Goal: Use online tool/utility: Use online tool/utility

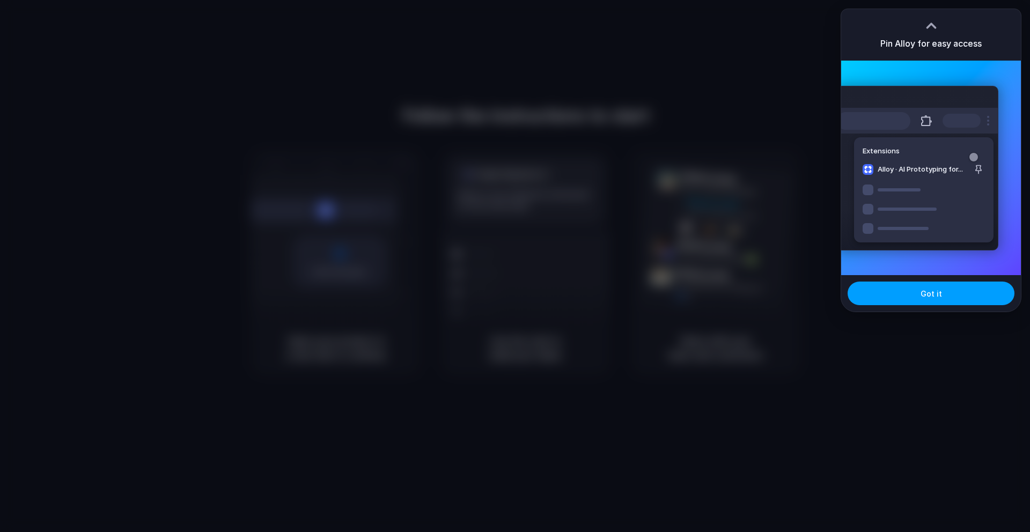
click at [904, 292] on button "Got it" at bounding box center [930, 294] width 167 height 24
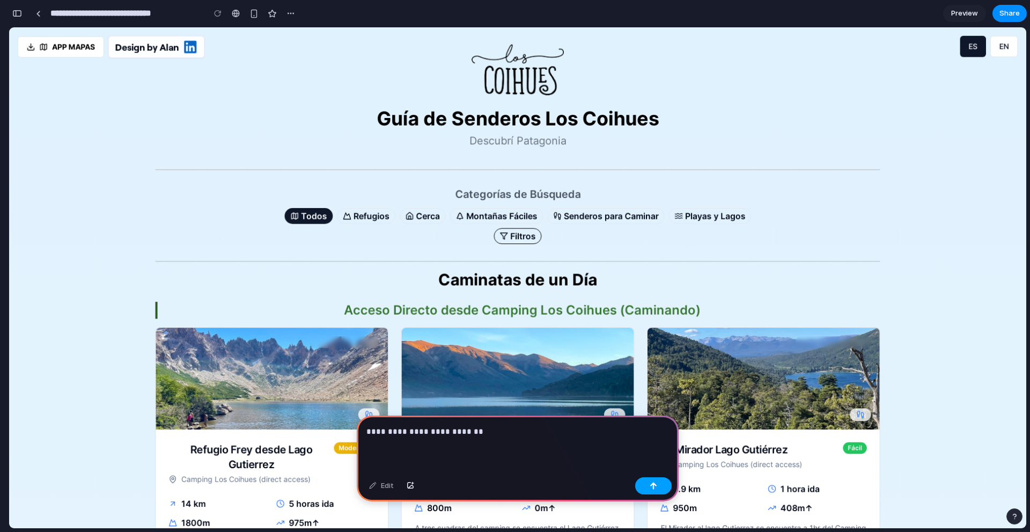
click at [653, 486] on div "button" at bounding box center [654, 486] width 8 height 8
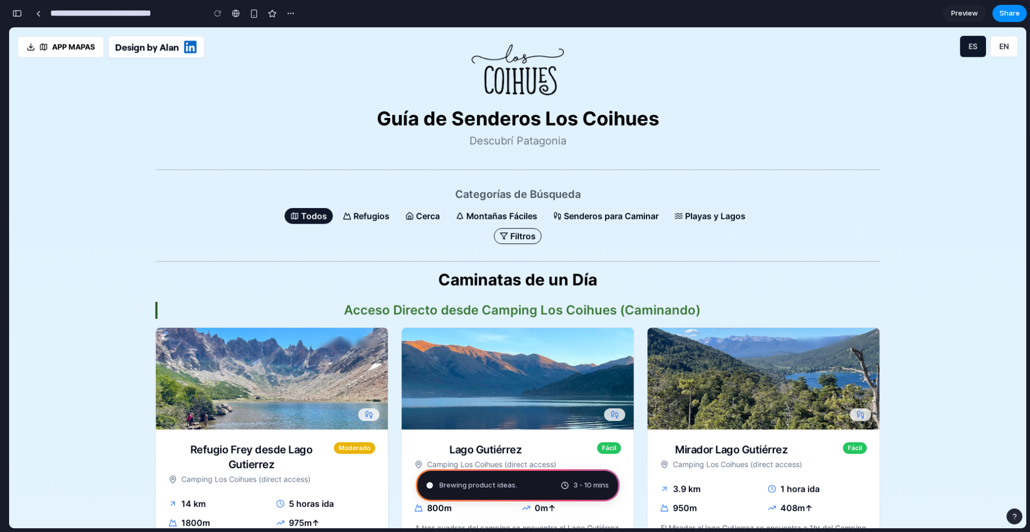
click at [566, 488] on div "3 - 10 mins" at bounding box center [585, 485] width 48 height 11
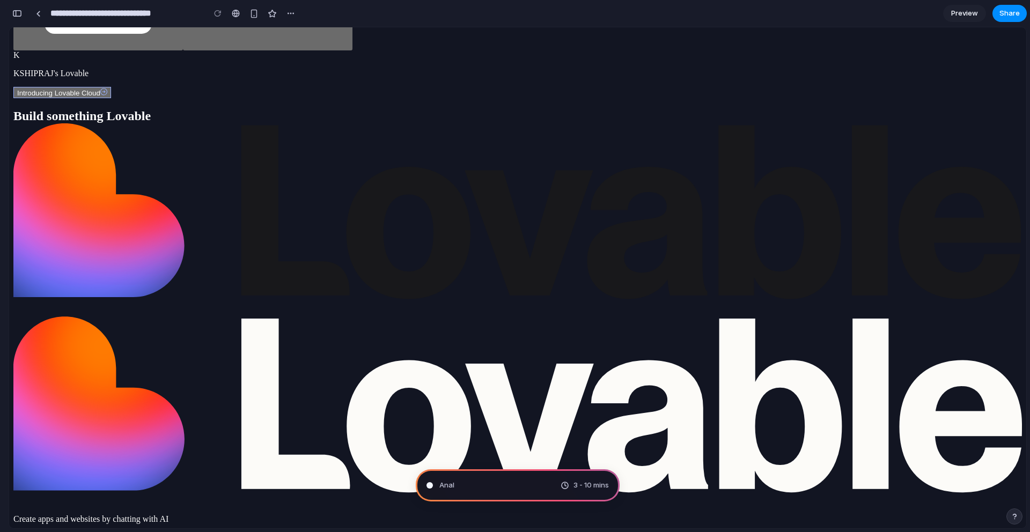
scroll to position [542, 0]
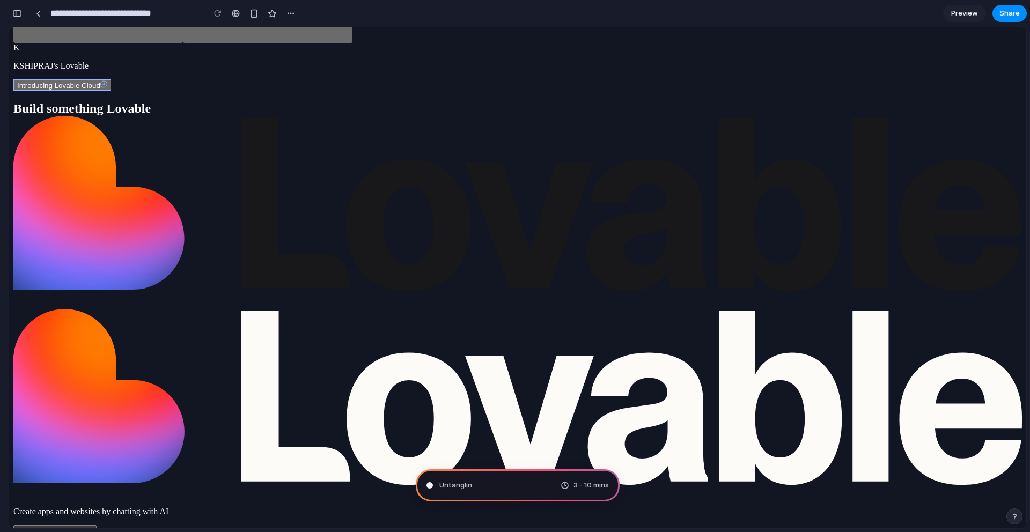
type input "**********"
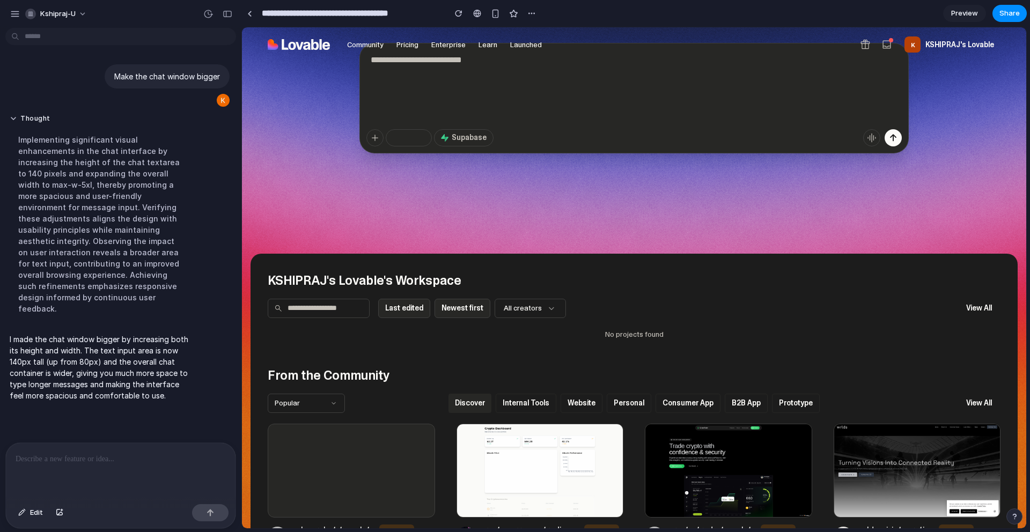
scroll to position [0, 0]
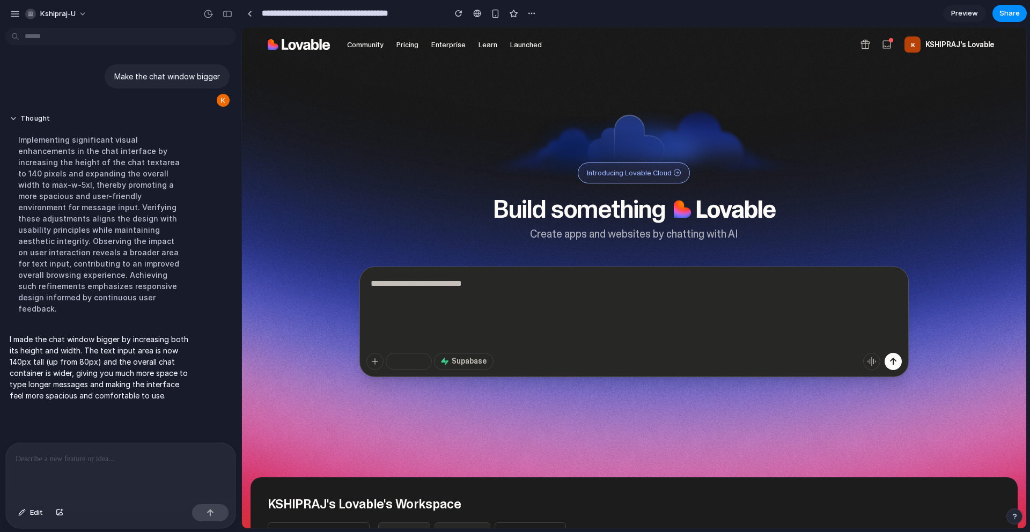
click at [406, 311] on textarea at bounding box center [633, 311] width 535 height 75
